Goal: Check status

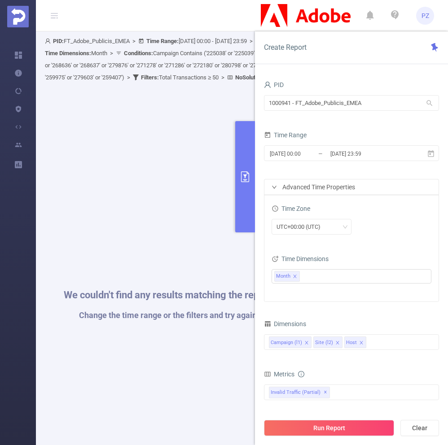
click at [110, 62] on span "Conditions : Campaign Contains ('225038' or '225039' or '225040' or '251912' or…" at bounding box center [220, 65] width 351 height 31
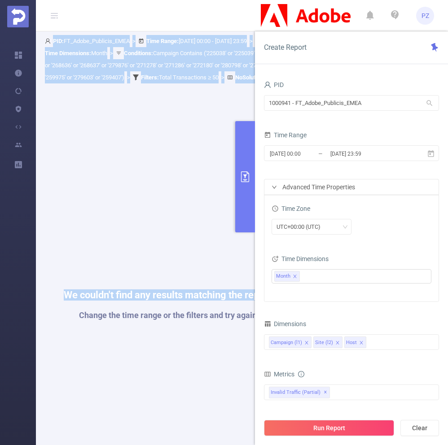
drag, startPoint x: 110, startPoint y: 62, endPoint x: 108, endPoint y: 99, distance: 37.7
click at [108, 99] on div "We couldn't find any results matching the report Change the time range or the f…" at bounding box center [242, 311] width 394 height 454
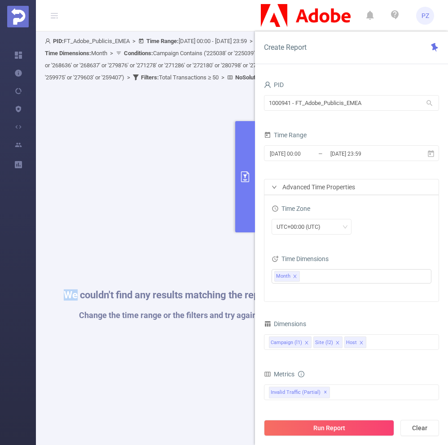
click at [108, 99] on div "We couldn't find any results matching the report Change the time range or the f…" at bounding box center [242, 311] width 394 height 454
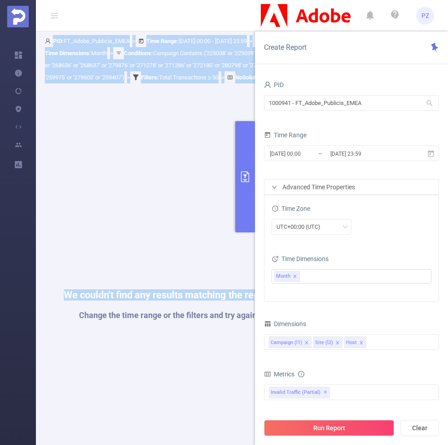
drag, startPoint x: 108, startPoint y: 99, endPoint x: 108, endPoint y: 69, distance: 30.1
click at [108, 69] on div "PID: FT_Adobe_Publicis_EMEA > Time Range: [DATE] 00:00 - [DATE] 23:59 > Time Zo…" at bounding box center [222, 59] width 354 height 48
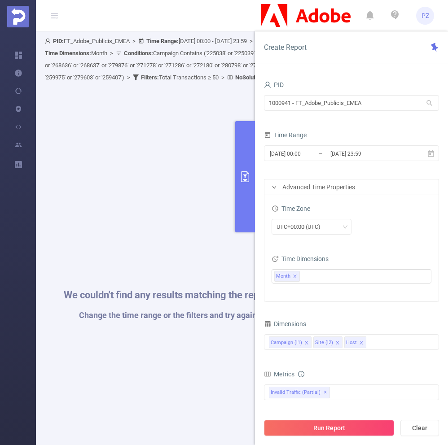
click at [108, 69] on div "PID: FT_Adobe_Publicis_EMEA > Time Range: [DATE] 00:00 - [DATE] 23:59 > Time Zo…" at bounding box center [222, 59] width 354 height 48
click at [103, 150] on body "PZ Overview Help Center (New) Usage Notification Blocking Policy Integrations U…" at bounding box center [224, 222] width 448 height 445
click at [103, 150] on div "We couldn't find any results matching the report Change the time range or the f…" at bounding box center [241, 310] width 385 height 445
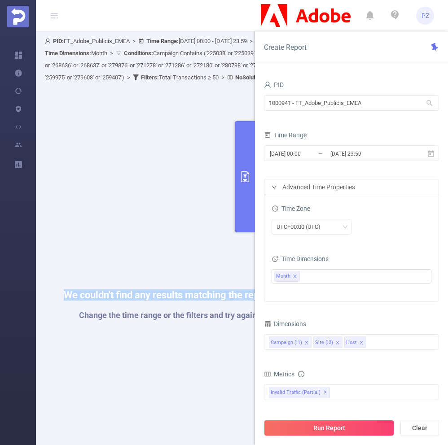
click at [103, 150] on div "We couldn't find any results matching the report Change the time range or the f…" at bounding box center [241, 310] width 385 height 445
